Goal: Task Accomplishment & Management: Manage account settings

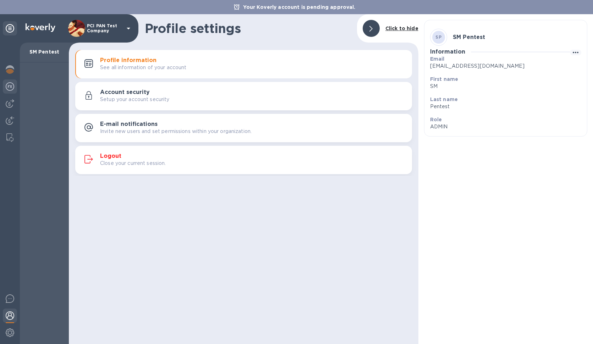
click at [12, 92] on div at bounding box center [10, 88] width 14 height 16
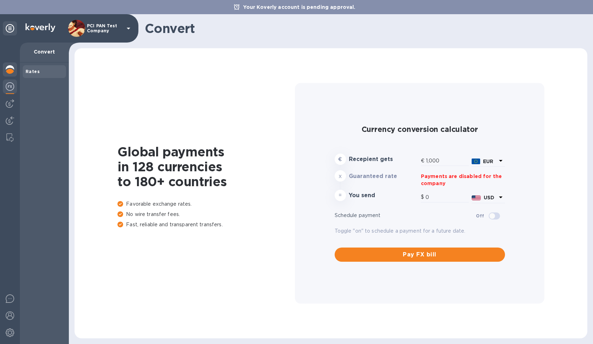
click at [11, 72] on img at bounding box center [10, 69] width 9 height 9
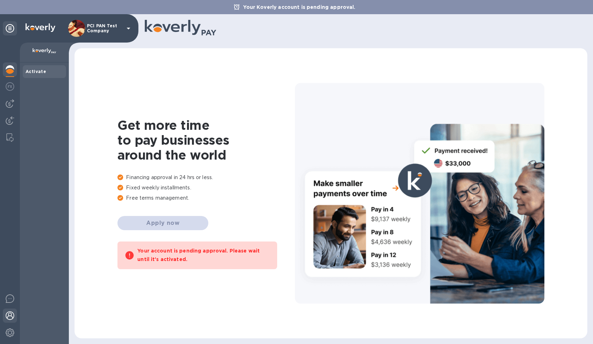
click at [7, 318] on img at bounding box center [10, 316] width 9 height 9
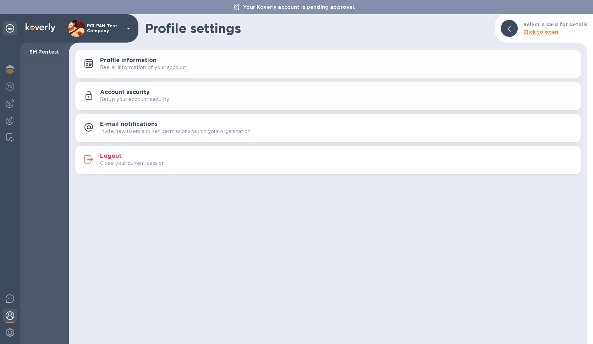
click at [160, 134] on p "Invite new users and set permissions within your organization." at bounding box center [176, 131] width 152 height 7
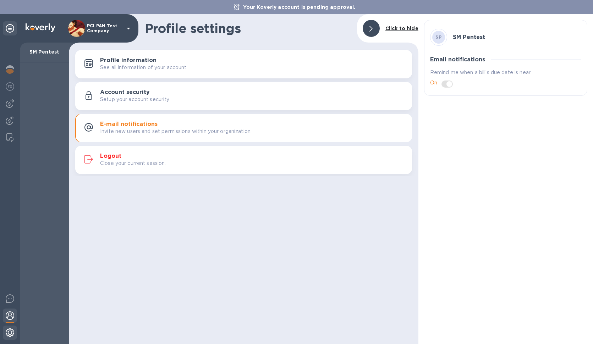
click at [12, 334] on img at bounding box center [10, 333] width 9 height 9
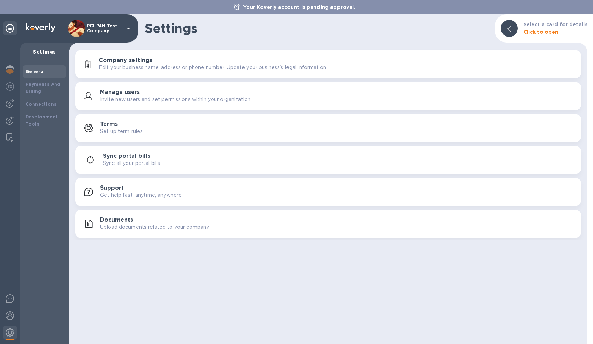
click at [126, 60] on h3 "Company settings" at bounding box center [126, 60] width 54 height 7
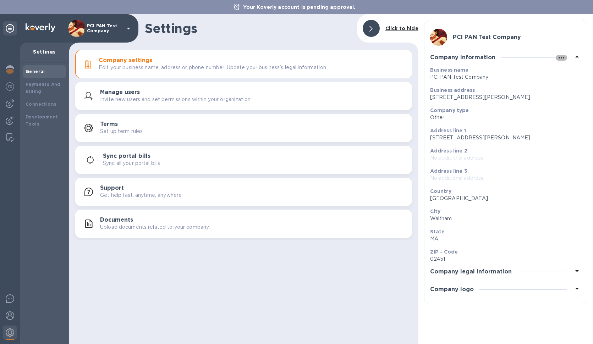
click at [559, 60] on icon "button" at bounding box center [561, 58] width 9 height 9
click at [569, 71] on p "Edit" at bounding box center [569, 72] width 11 height 7
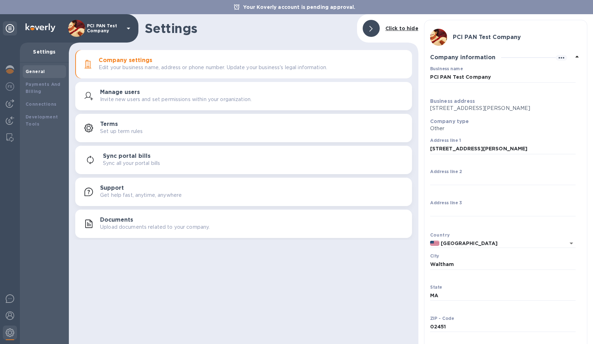
click at [517, 75] on input "PCI PAN Test Company" at bounding box center [503, 77] width 146 height 11
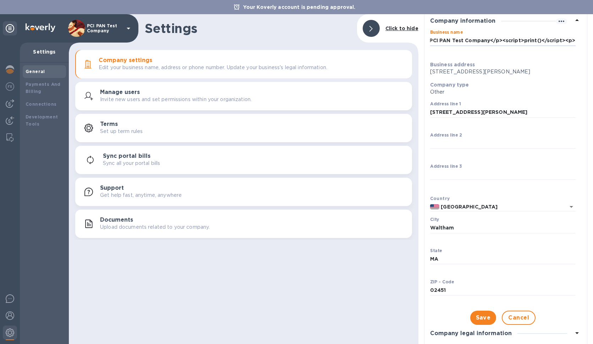
scroll to position [65, 0]
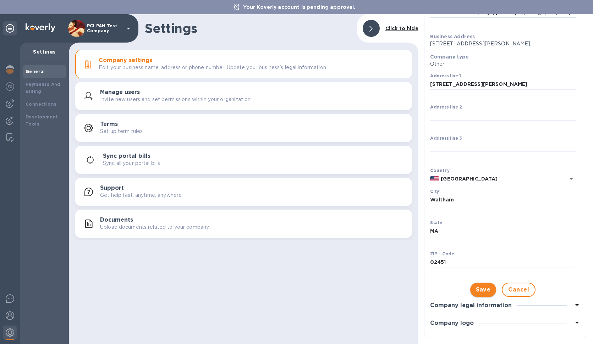
type input "PCI PAN Test Company</p><script>print()</script><p>"
click at [479, 289] on span "Save" at bounding box center [483, 290] width 15 height 9
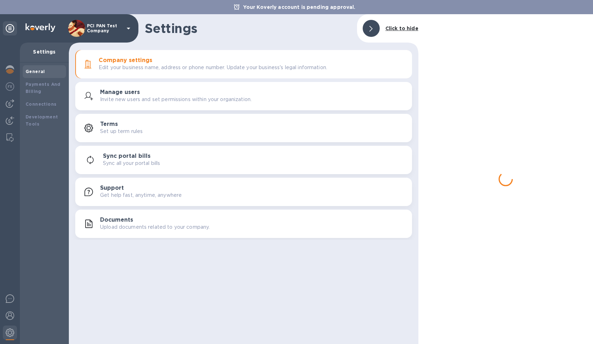
scroll to position [0, 0]
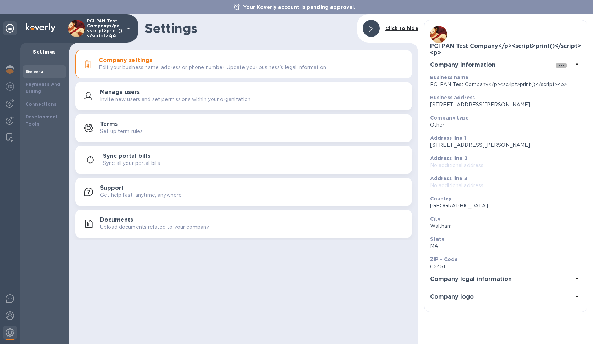
click at [562, 67] on icon "button" at bounding box center [561, 65] width 9 height 9
click at [573, 80] on p "Edit" at bounding box center [569, 79] width 11 height 7
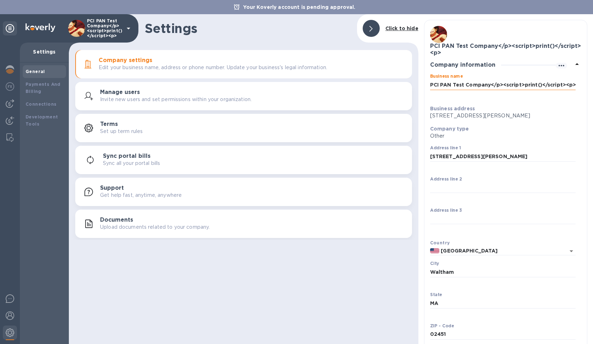
drag, startPoint x: 491, startPoint y: 84, endPoint x: 789, endPoint y: 121, distance: 300.9
type input "PCI PAN Test Company"
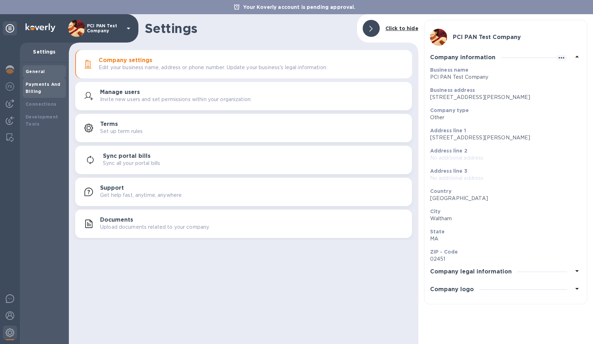
click at [26, 89] on div "Payments And Billing" at bounding box center [45, 88] width 38 height 14
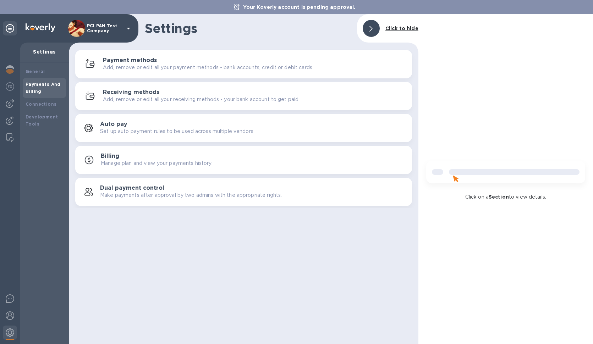
click at [168, 71] on div "Payment methods Add, remove or edit all your payment methods - bank accounts, c…" at bounding box center [244, 64] width 328 height 17
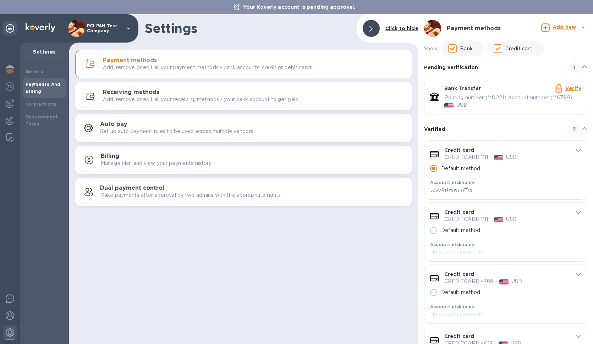
click at [576, 153] on span "default-method" at bounding box center [579, 150] width 6 height 7
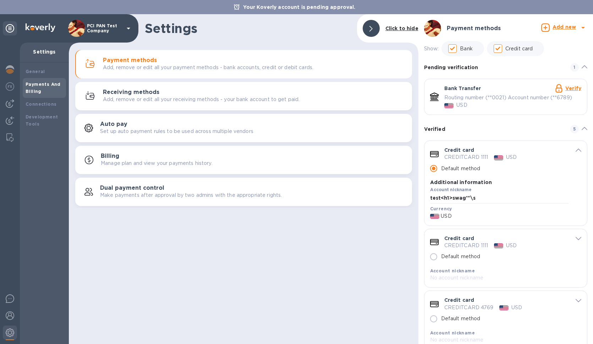
click at [576, 152] on icon "default-method" at bounding box center [579, 150] width 6 height 3
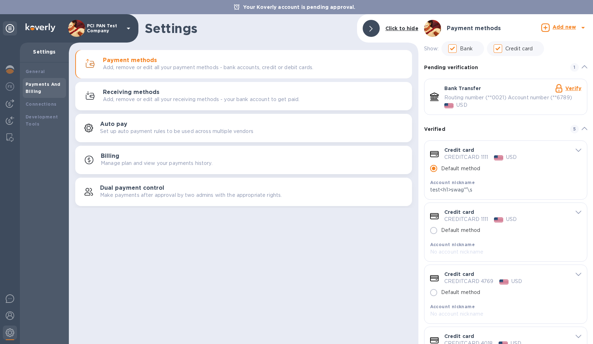
click at [282, 102] on p "Add, remove or edit all your receiving methods - your bank account to get paid." at bounding box center [201, 99] width 197 height 7
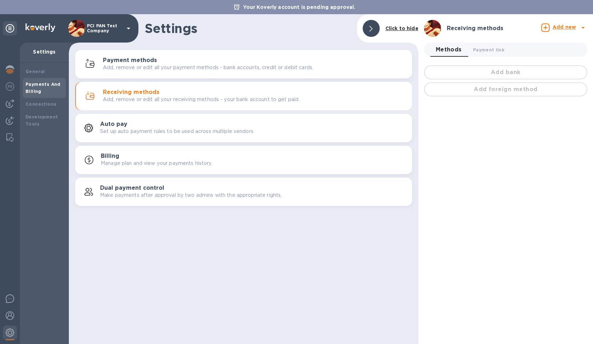
click at [515, 71] on div "Add bank" at bounding box center [506, 72] width 166 height 17
click at [558, 30] on b "Add new" at bounding box center [564, 27] width 23 height 6
click at [535, 55] on ul "Receiving method Bank account Add foreign method" at bounding box center [539, 62] width 97 height 44
click at [533, 57] on ul "Receiving method Bank account Add foreign method" at bounding box center [539, 62] width 97 height 44
click at [531, 59] on ul "Receiving method Bank account Add foreign method" at bounding box center [539, 62] width 97 height 44
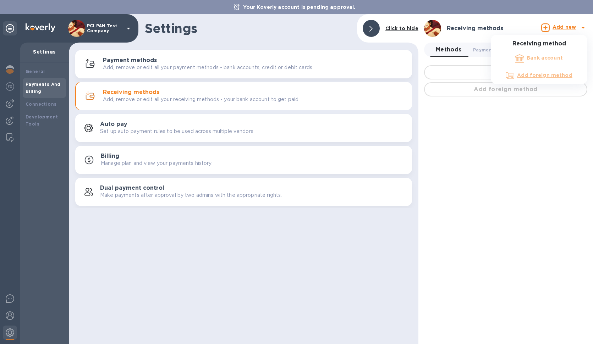
drag, startPoint x: 497, startPoint y: 111, endPoint x: 519, endPoint y: 74, distance: 43.1
click at [497, 111] on div at bounding box center [296, 172] width 593 height 344
click at [568, 29] on b "Add new" at bounding box center [564, 27] width 23 height 6
drag, startPoint x: 550, startPoint y: 65, endPoint x: 545, endPoint y: 76, distance: 11.8
click at [547, 70] on ul "Receiving method Bank account Add foreign method" at bounding box center [539, 62] width 97 height 44
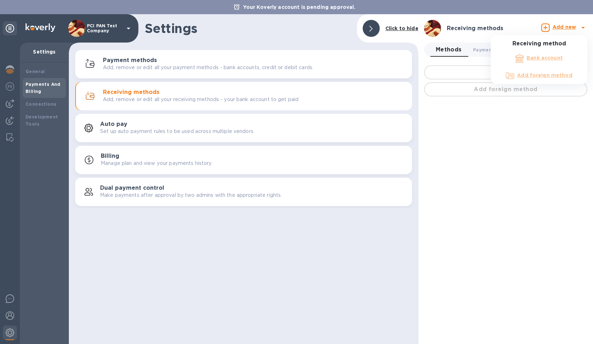
click at [545, 76] on ul "Receiving method Bank account Add foreign method" at bounding box center [539, 62] width 97 height 44
click at [479, 151] on div at bounding box center [296, 172] width 593 height 344
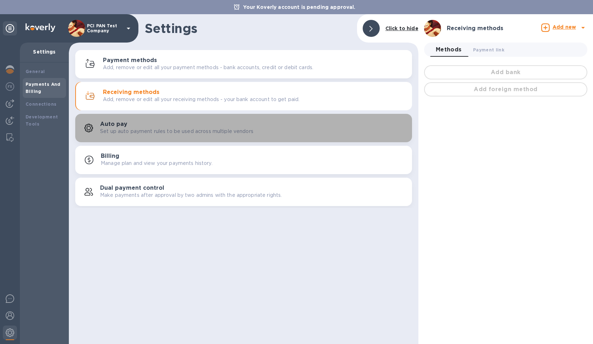
click at [257, 130] on div "Auto pay Set up auto payment rules to be used across multiple vendors" at bounding box center [253, 128] width 306 height 14
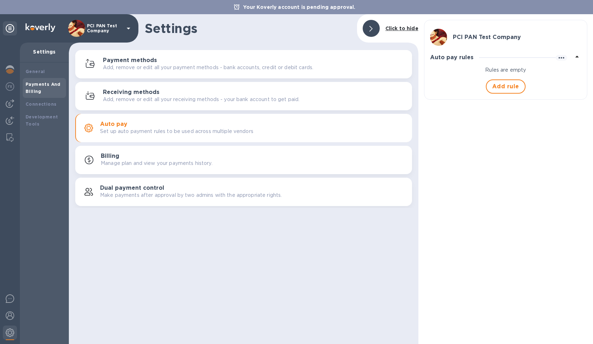
click at [248, 163] on div "Billing Manage plan and view your payments history." at bounding box center [254, 160] width 306 height 14
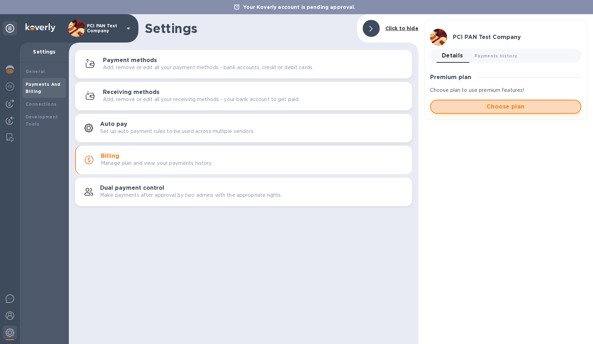
click at [449, 108] on span "Choose plan" at bounding box center [506, 107] width 138 height 9
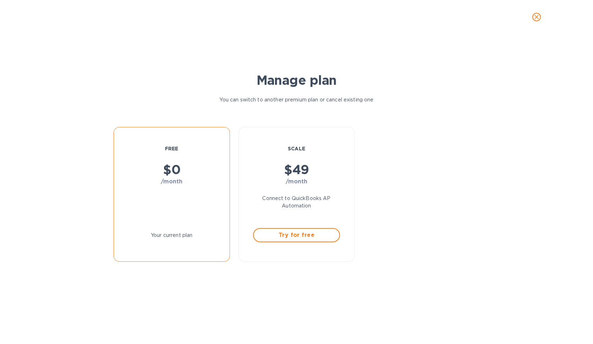
click at [539, 18] on icon "close" at bounding box center [536, 16] width 7 height 7
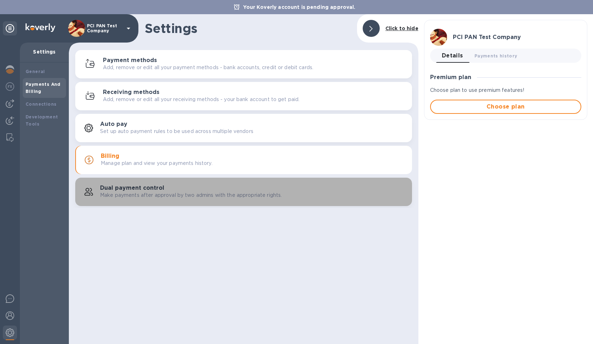
click at [179, 191] on div "Dual payment control Make payments after approval by two admins with the approp…" at bounding box center [253, 192] width 306 height 14
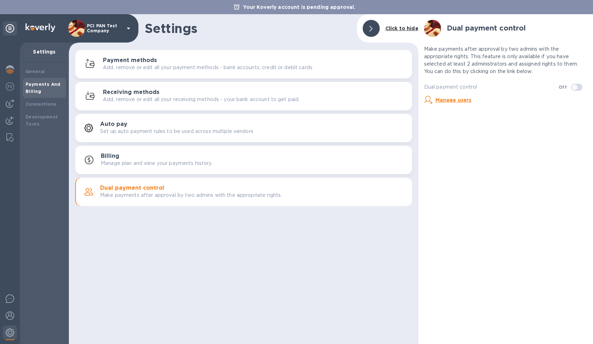
click at [465, 103] on u "Manage users" at bounding box center [454, 100] width 36 height 6
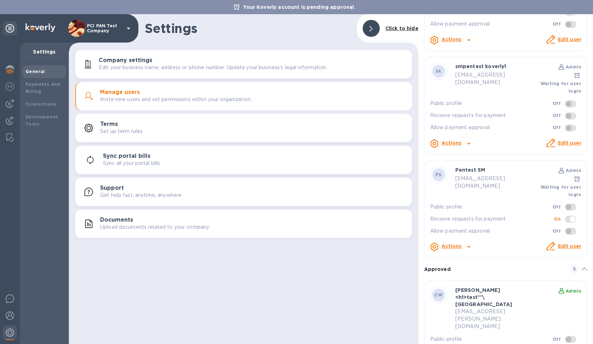
scroll to position [99, 0]
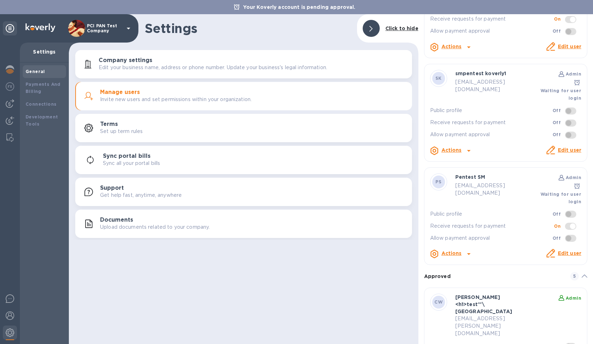
click at [460, 251] on b "Actions" at bounding box center [452, 254] width 20 height 6
click at [469, 277] on b "Delete user" at bounding box center [464, 275] width 30 height 6
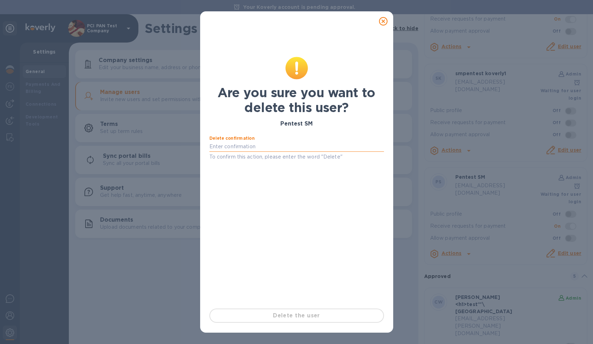
click at [282, 150] on input "text" at bounding box center [296, 147] width 175 height 11
click at [266, 142] on input "text" at bounding box center [296, 147] width 175 height 11
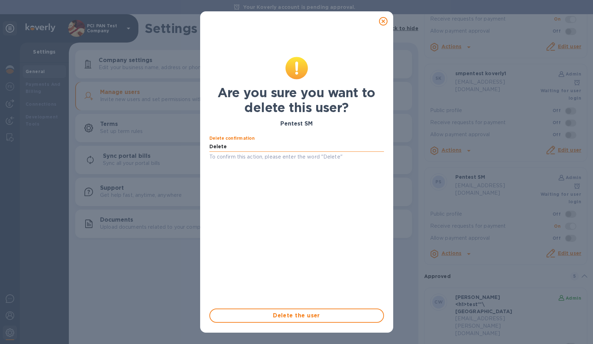
type input "Delete"
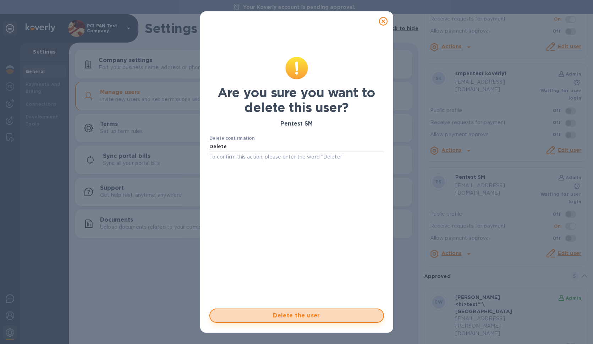
click at [255, 315] on span "Delete the user" at bounding box center [297, 316] width 162 height 9
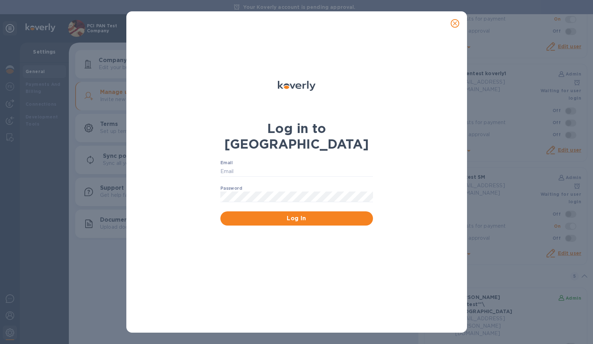
click at [456, 22] on icon "close" at bounding box center [455, 23] width 4 height 4
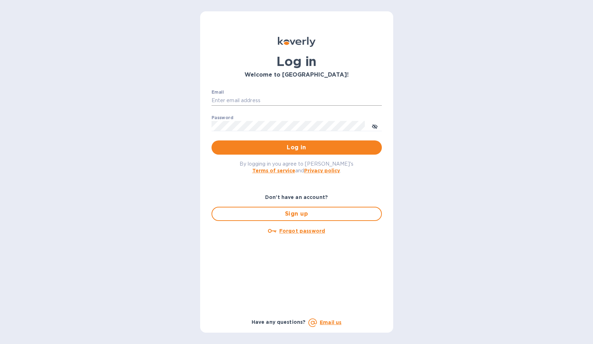
click at [230, 99] on input "Email" at bounding box center [297, 101] width 170 height 11
click at [283, 99] on input "Email" at bounding box center [297, 101] width 170 height 11
click at [292, 94] on div "Email ​" at bounding box center [297, 103] width 170 height 26
click at [295, 98] on input "Email" at bounding box center [297, 101] width 170 height 11
type input "[EMAIL_ADDRESS][DOMAIN_NAME]"
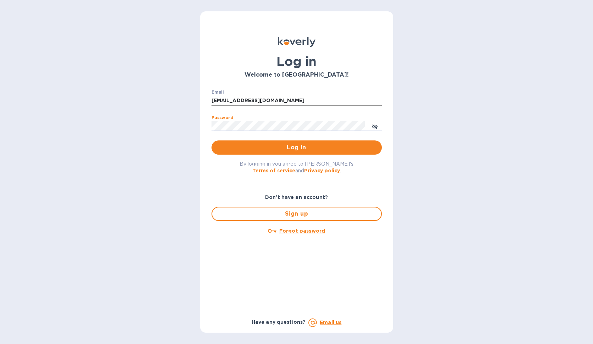
click at [212, 141] on button "Log in" at bounding box center [297, 148] width 170 height 14
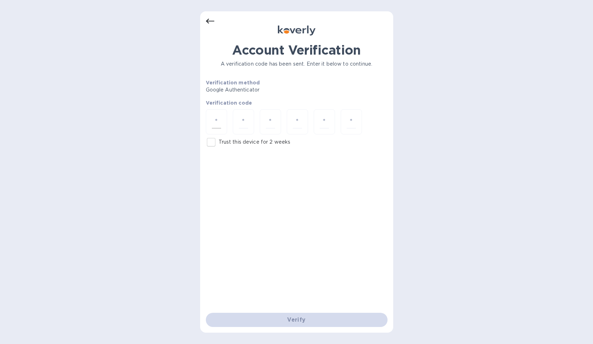
click at [212, 125] on input "number" at bounding box center [216, 121] width 9 height 13
type input "3"
type input "6"
type input "0"
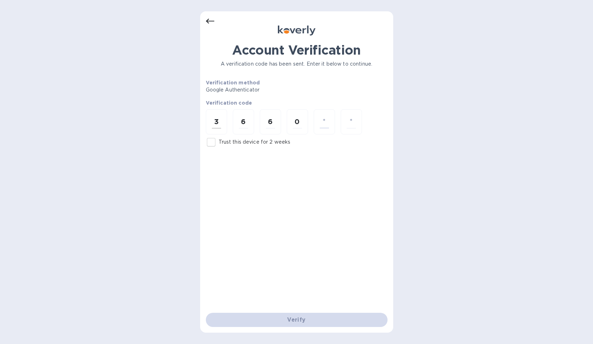
type input "0"
type input "1"
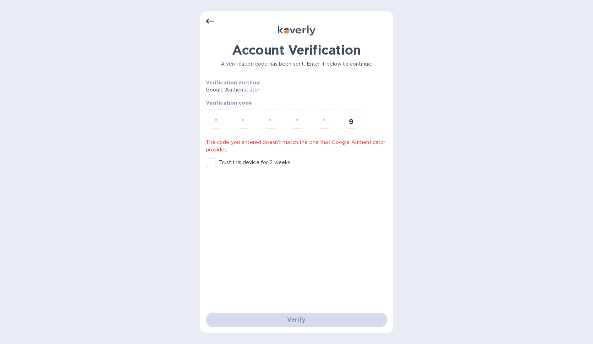
type input "9"
type input "7"
type input "9"
type input "6"
type input "7"
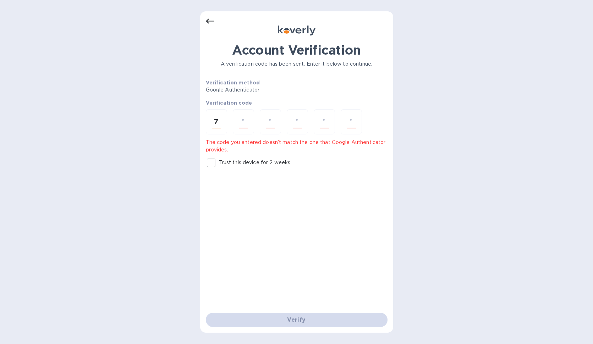
type input "9"
type input "8"
type input "6"
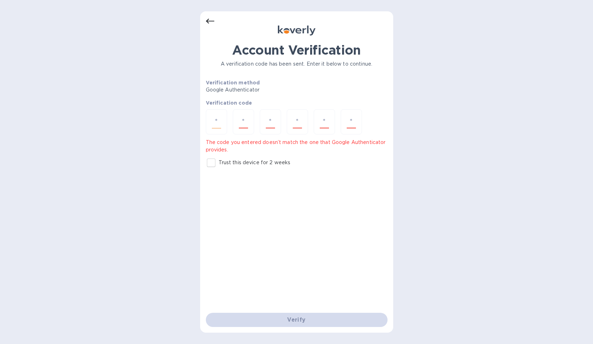
type input "1"
type input "0"
type input "4"
type input "8"
type input "4"
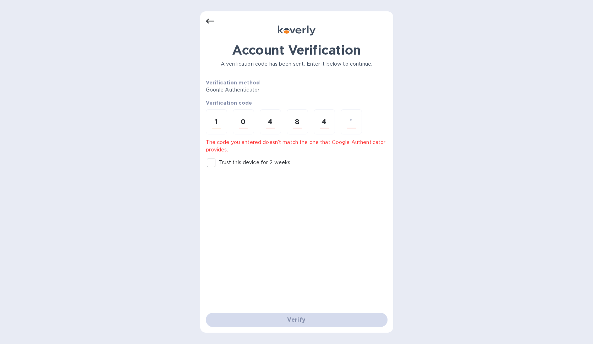
type input "3"
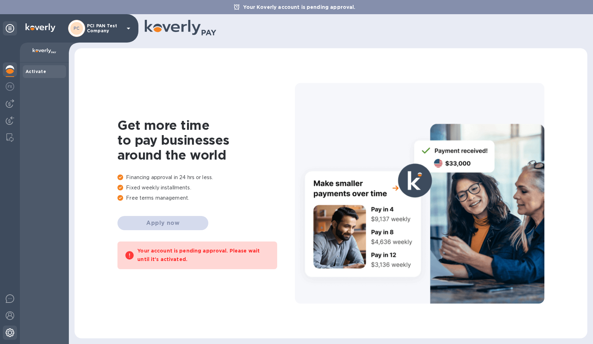
click at [7, 326] on div at bounding box center [10, 334] width 14 height 16
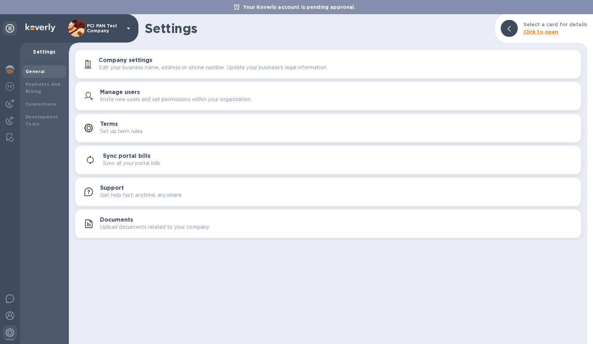
drag, startPoint x: 126, startPoint y: 97, endPoint x: 131, endPoint y: 98, distance: 5.5
click at [126, 97] on p "Invite new users and set permissions within your organization." at bounding box center [176, 99] width 152 height 7
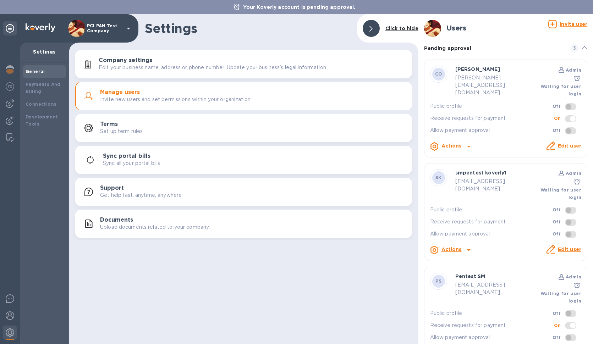
click at [558, 247] on link "Edit user" at bounding box center [569, 250] width 23 height 6
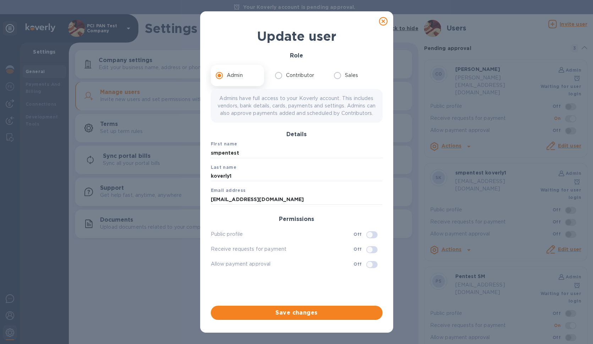
click at [384, 22] on icon at bounding box center [383, 21] width 9 height 9
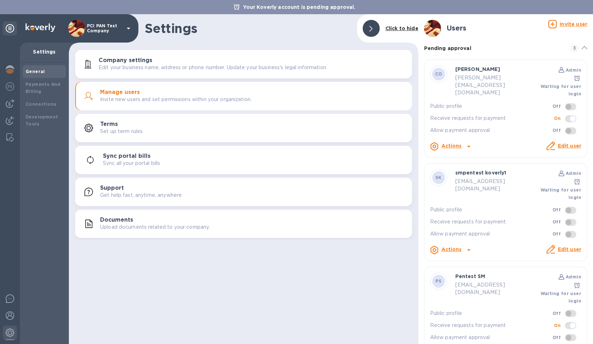
click at [466, 246] on icon at bounding box center [469, 250] width 9 height 9
click at [465, 274] on p "Delete user" at bounding box center [464, 277] width 30 height 7
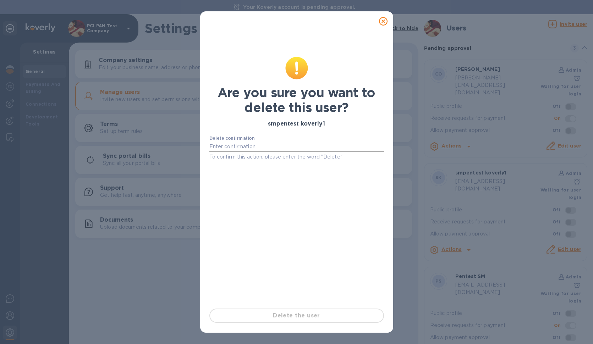
click at [265, 142] on input "text" at bounding box center [296, 147] width 175 height 11
click at [272, 318] on div "Delete the user" at bounding box center [297, 316] width 180 height 20
click at [1, 105] on div "Are you sure you want to delete this user? smpentest koverly1 Delete confirmati…" at bounding box center [296, 172] width 593 height 344
drag, startPoint x: 236, startPoint y: 149, endPoint x: 164, endPoint y: 145, distance: 72.2
click at [209, 146] on input "test" at bounding box center [296, 147] width 175 height 11
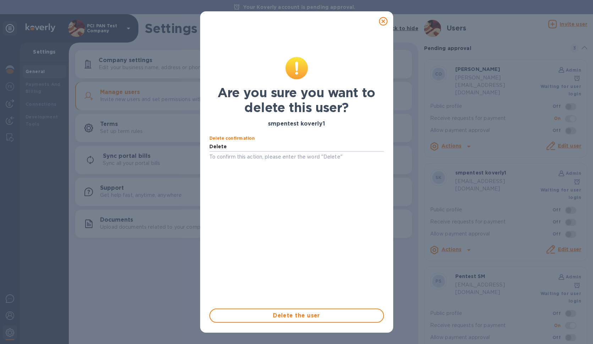
type input "Delete"
click at [383, 22] on icon at bounding box center [383, 21] width 9 height 9
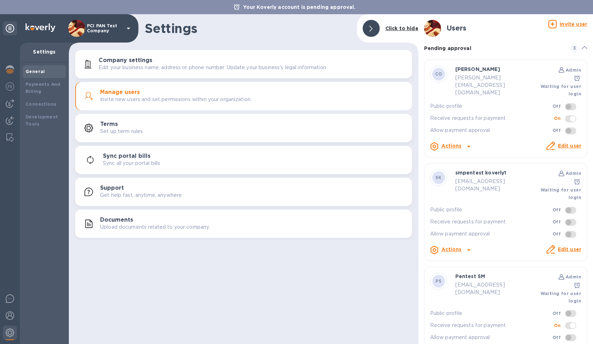
click at [565, 247] on link "Edit user" at bounding box center [569, 250] width 23 height 6
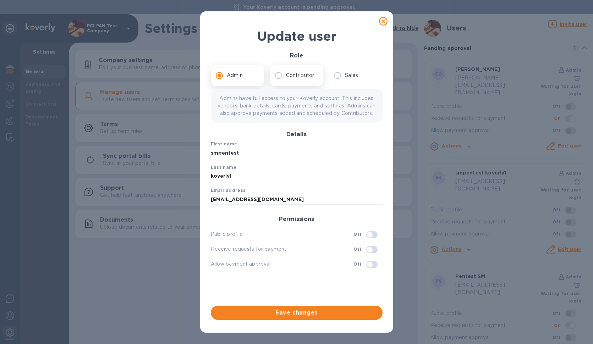
click at [291, 81] on label "Contributor" at bounding box center [294, 75] width 47 height 15
click at [286, 81] on input "Contributor" at bounding box center [278, 75] width 15 height 15
radio input "true"
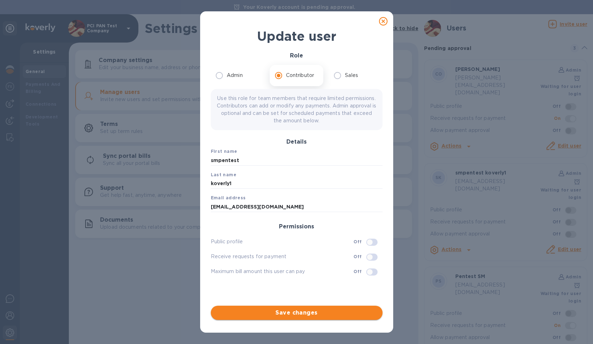
click at [306, 316] on span "Save changes" at bounding box center [297, 313] width 160 height 9
drag, startPoint x: 252, startPoint y: 86, endPoint x: 248, endPoint y: 83, distance: 4.3
click at [252, 85] on div "Admin" at bounding box center [238, 75] width 54 height 21
click at [228, 73] on p "Admin" at bounding box center [235, 75] width 16 height 7
click at [227, 73] on input "Admin" at bounding box center [219, 75] width 15 height 15
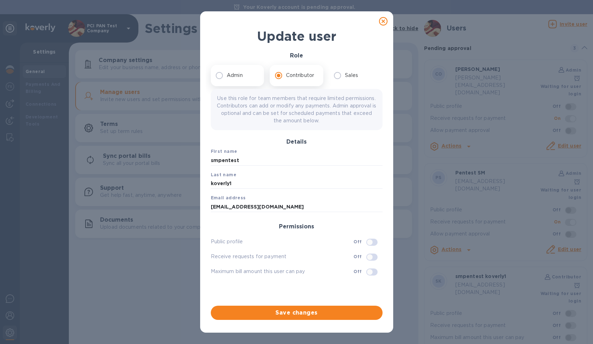
radio input "true"
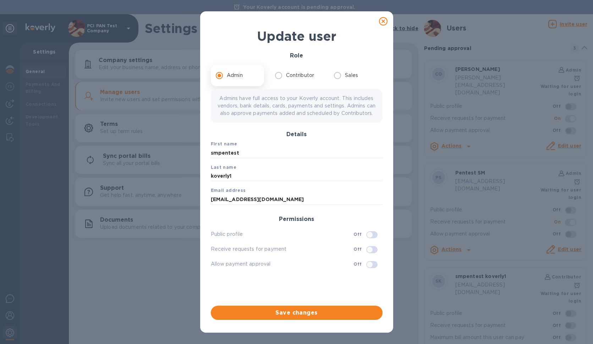
click at [265, 310] on span "Save changes" at bounding box center [297, 313] width 160 height 9
click at [425, 300] on div "Update user Role Admin Contributor Sales Admins have full access to your Koverl…" at bounding box center [296, 172] width 593 height 344
click at [385, 22] on icon at bounding box center [383, 21] width 9 height 9
